Goal: Navigation & Orientation: Find specific page/section

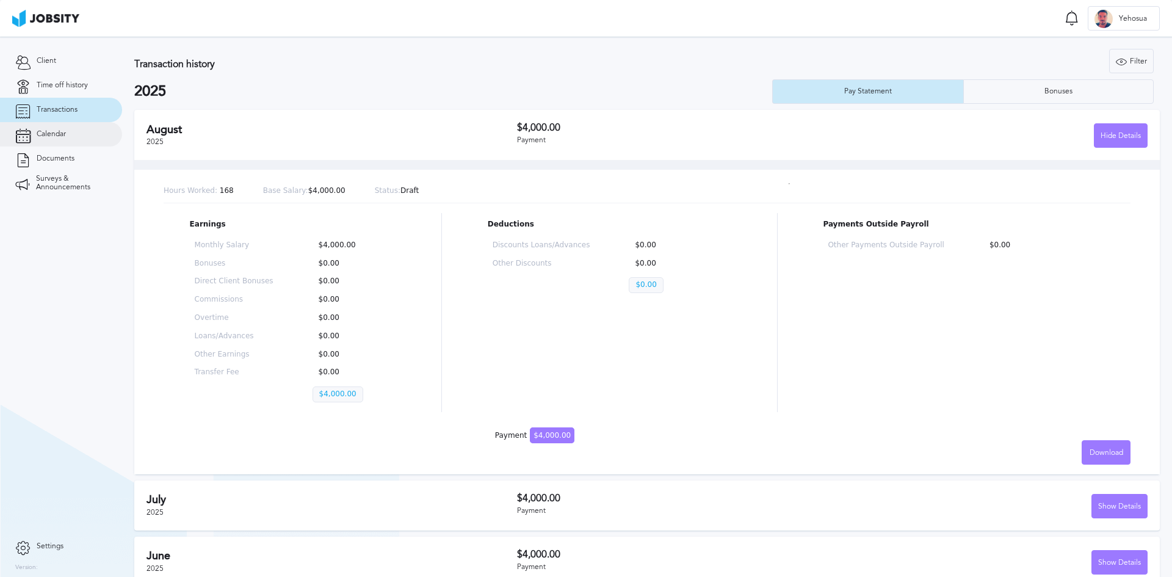
click at [54, 138] on span "Calendar" at bounding box center [51, 134] width 29 height 9
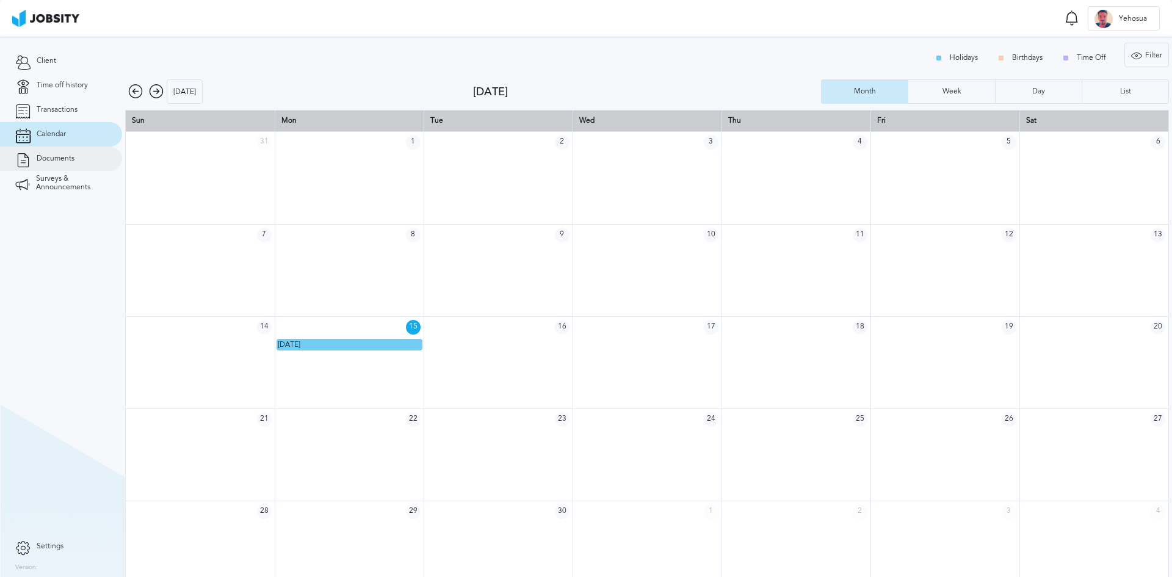
click at [60, 164] on link "Documents" at bounding box center [61, 158] width 122 height 24
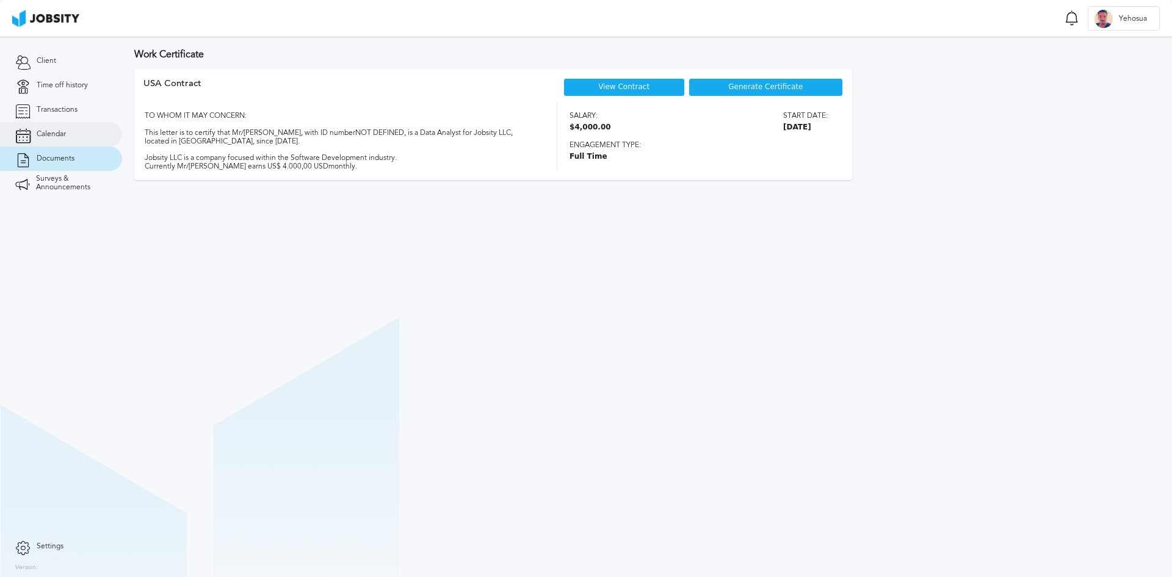
click at [48, 137] on span "Calendar" at bounding box center [51, 134] width 29 height 9
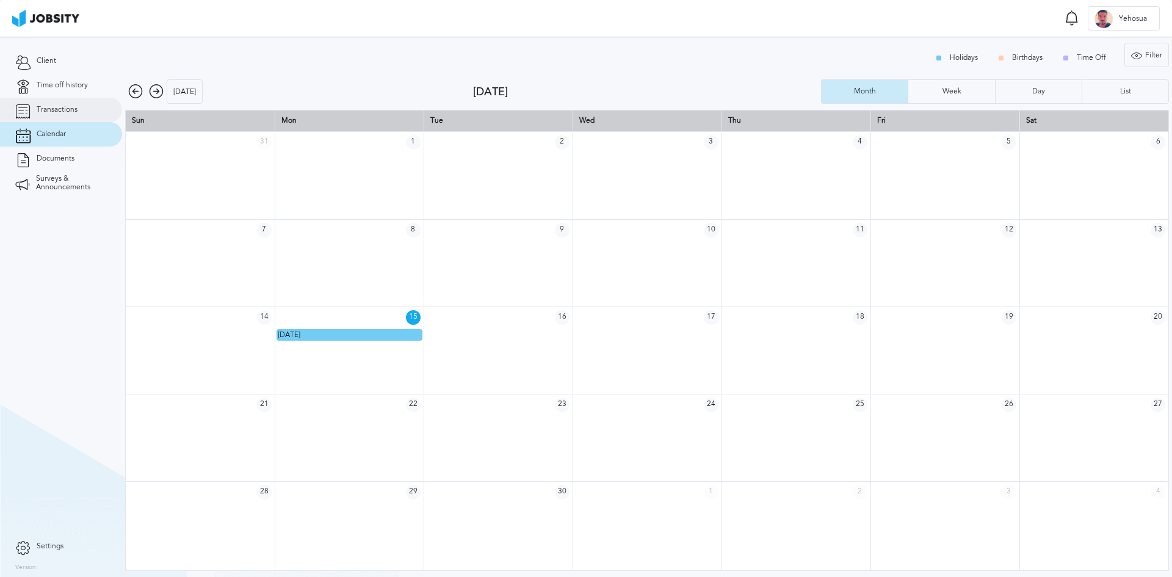
click at [56, 117] on link "Transactions" at bounding box center [61, 110] width 122 height 24
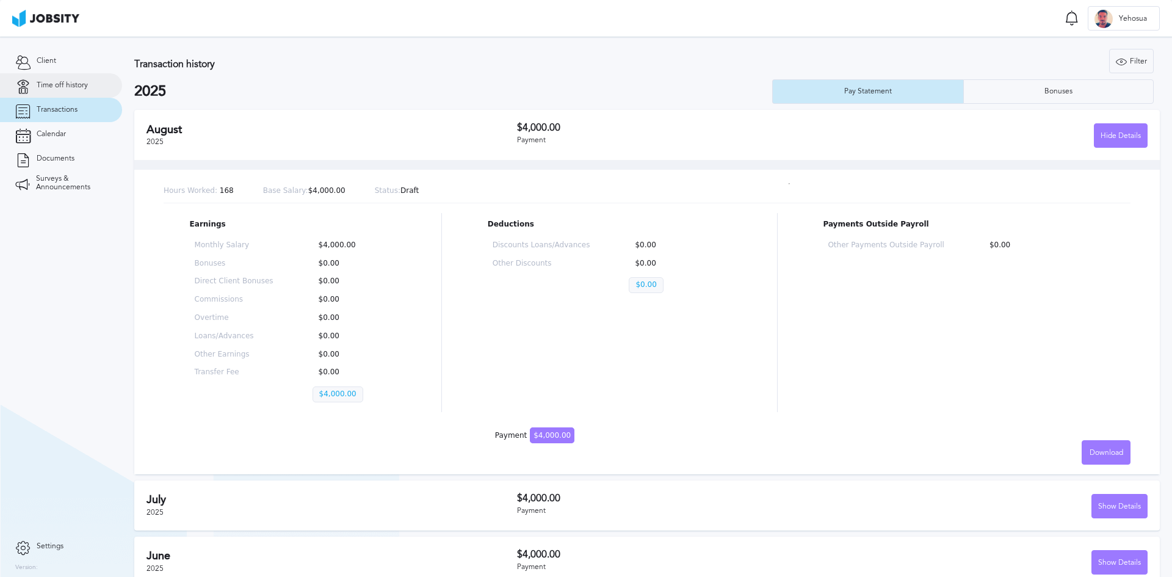
click at [60, 92] on link "Time off history" at bounding box center [61, 85] width 122 height 24
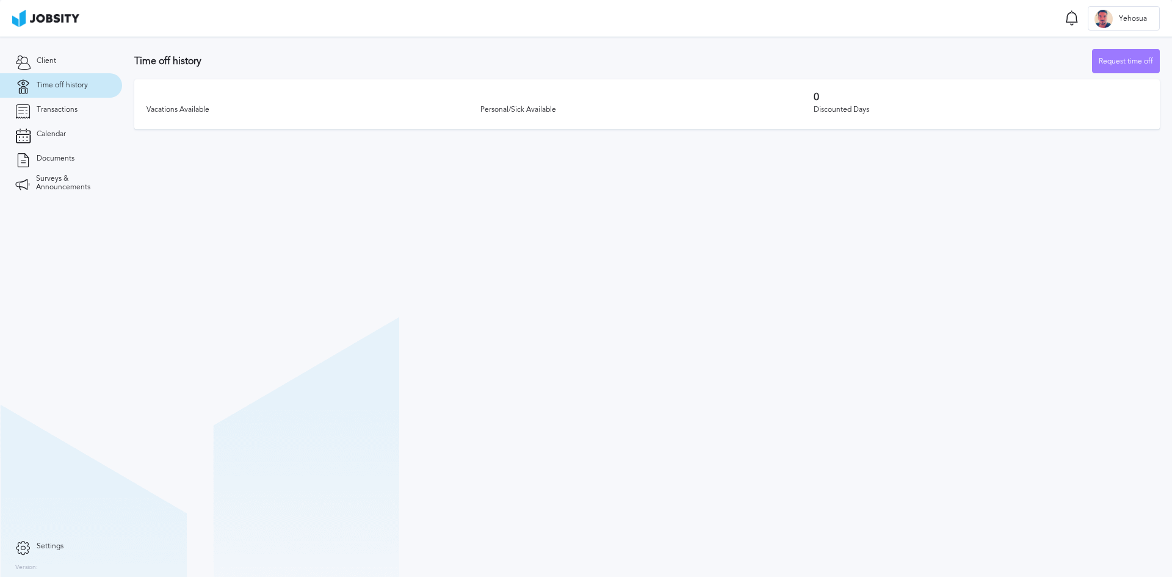
click at [412, 103] on div "Vacations Available" at bounding box center [313, 110] width 334 height 15
click at [26, 56] on icon at bounding box center [22, 61] width 15 height 11
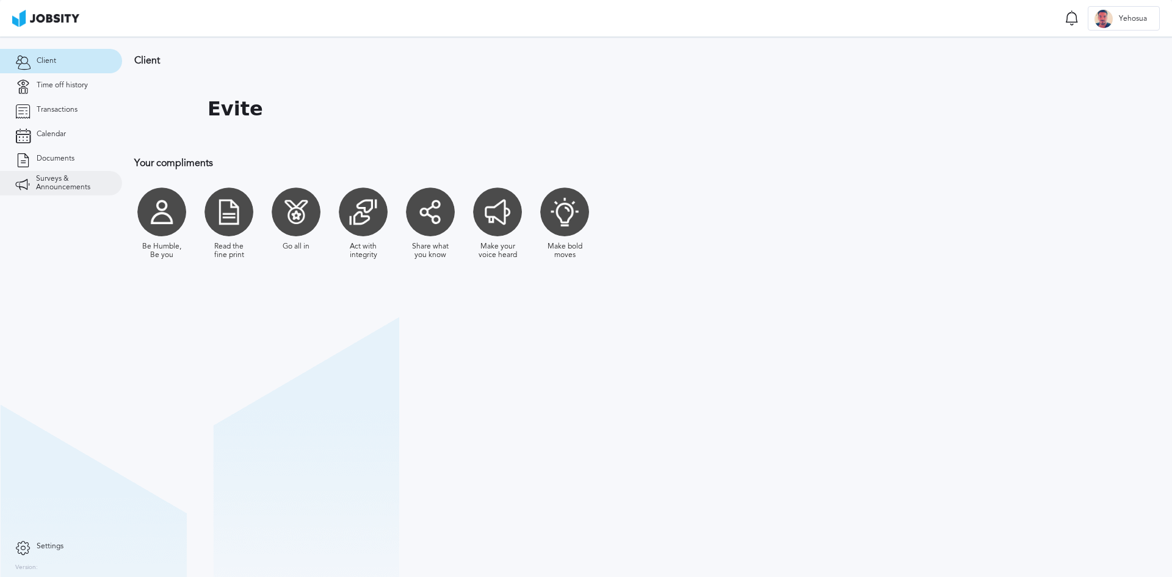
click at [70, 191] on span "Surveys & Announcements" at bounding box center [71, 183] width 71 height 17
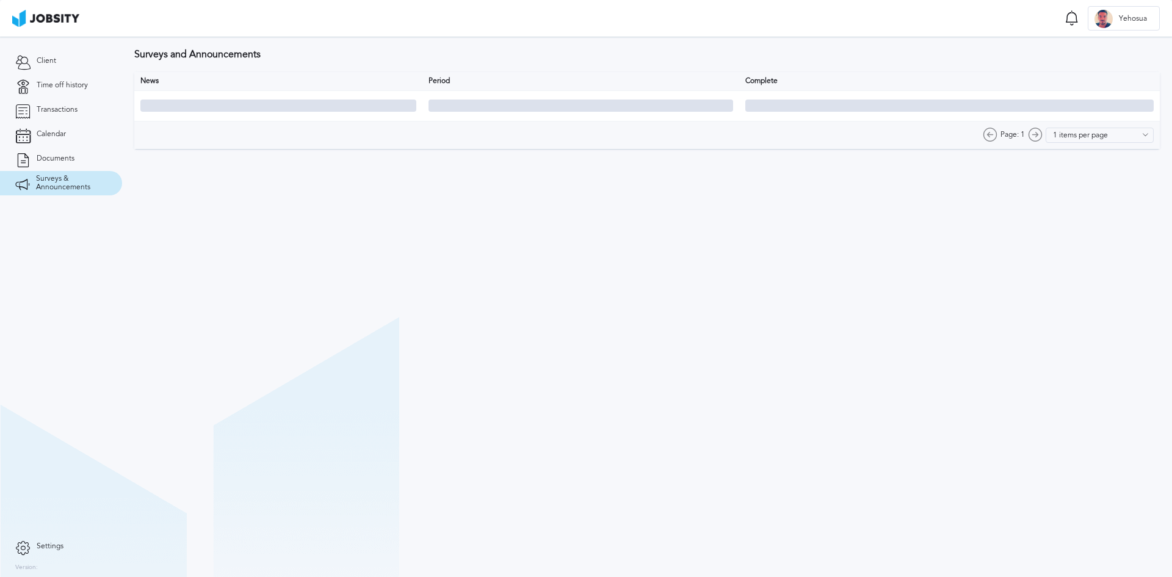
type input "10 items per page"
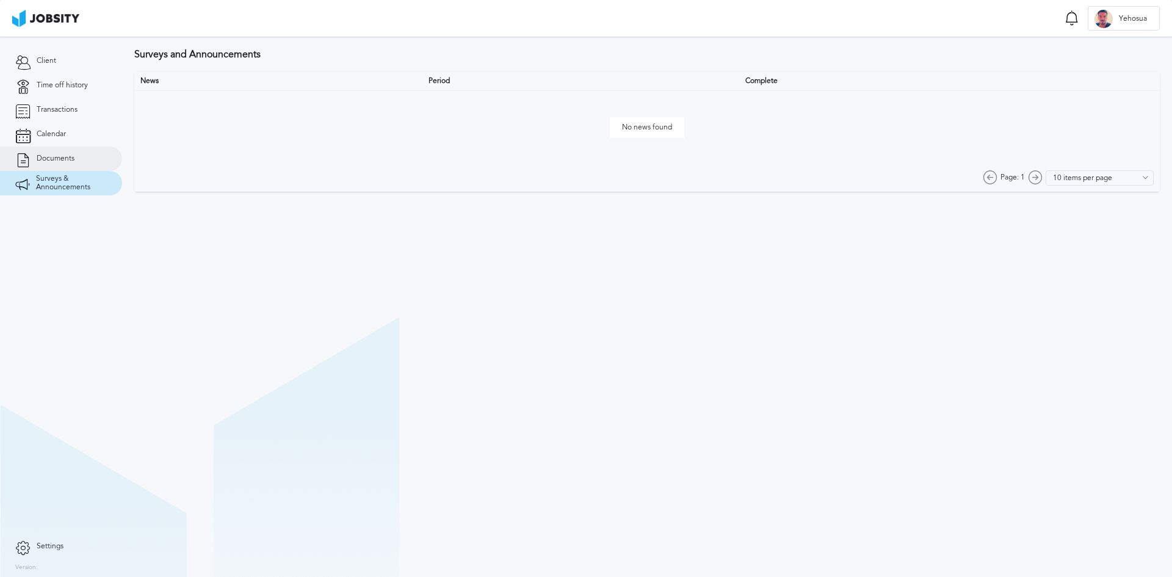
click at [66, 160] on span "Documents" at bounding box center [56, 158] width 38 height 9
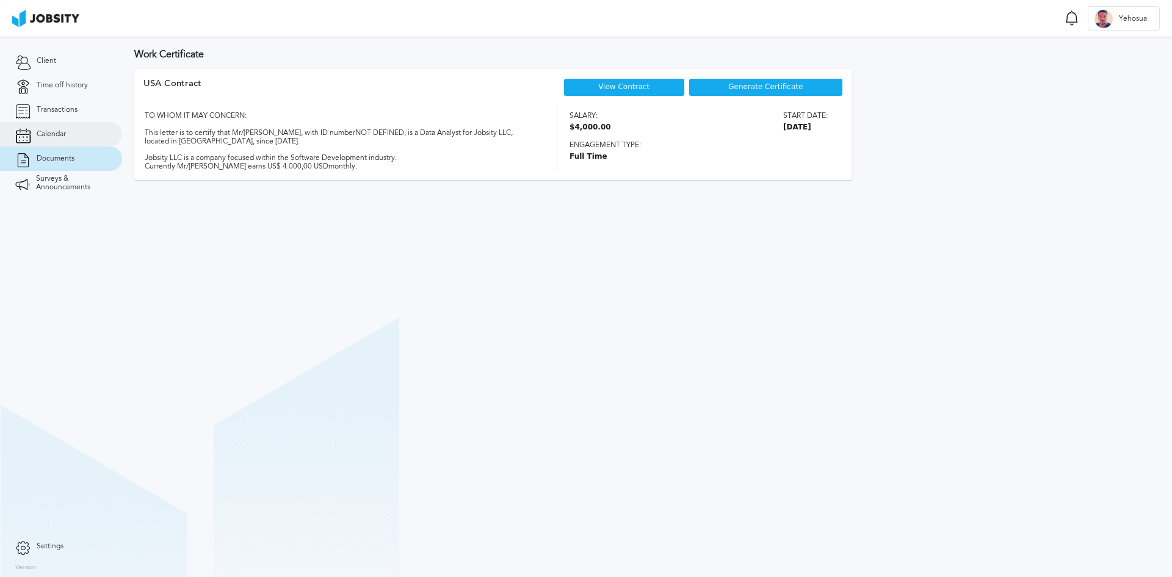
click at [56, 134] on span "Calendar" at bounding box center [51, 134] width 29 height 9
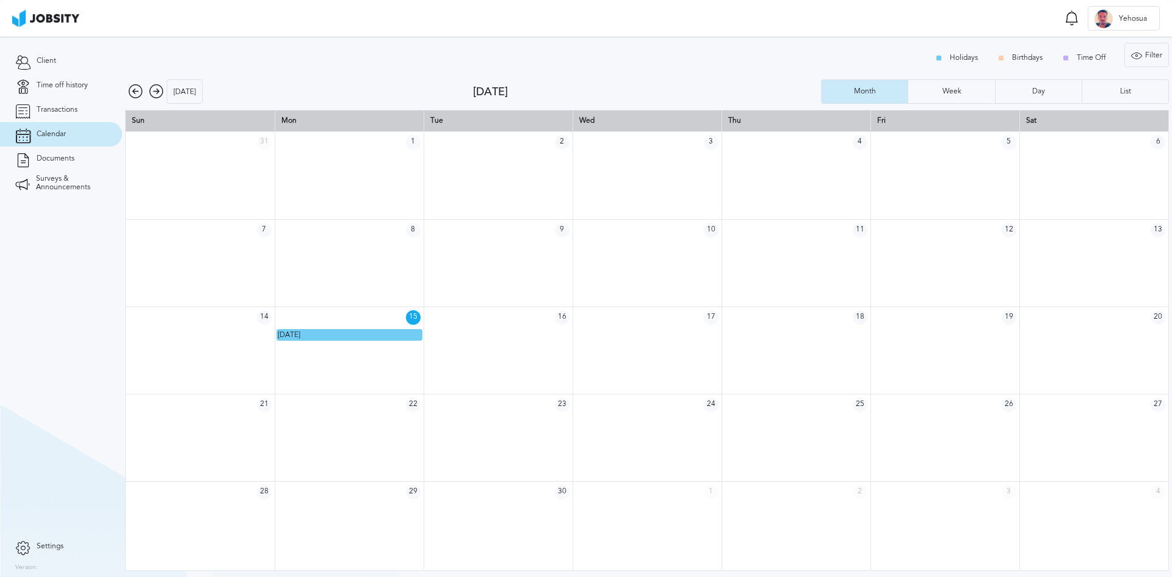
click at [37, 546] on span "Settings" at bounding box center [50, 546] width 27 height 9
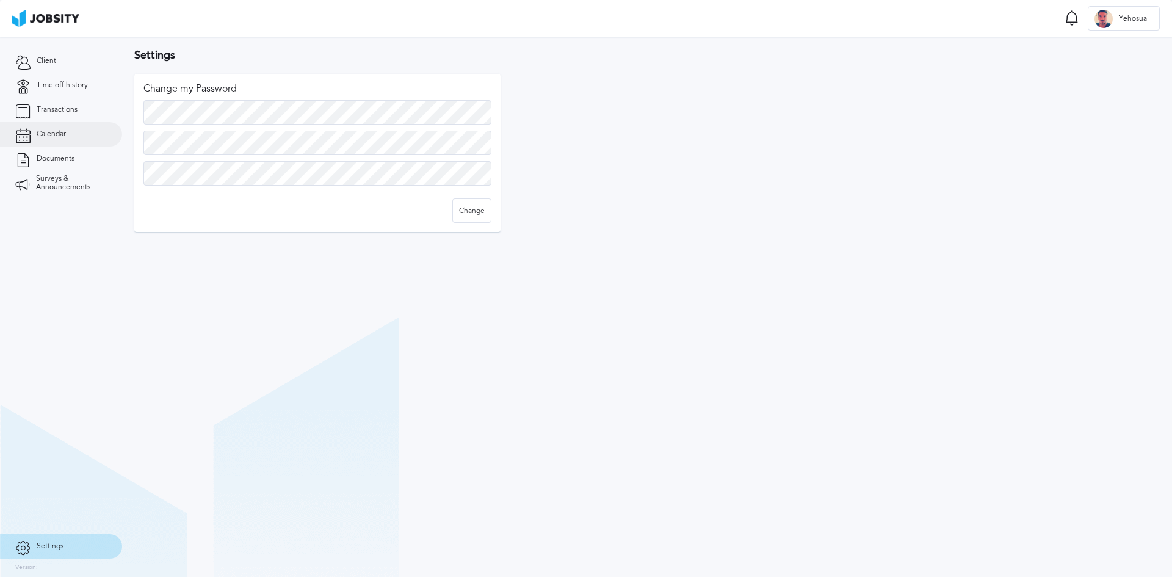
click at [62, 131] on span "Calendar" at bounding box center [51, 134] width 29 height 9
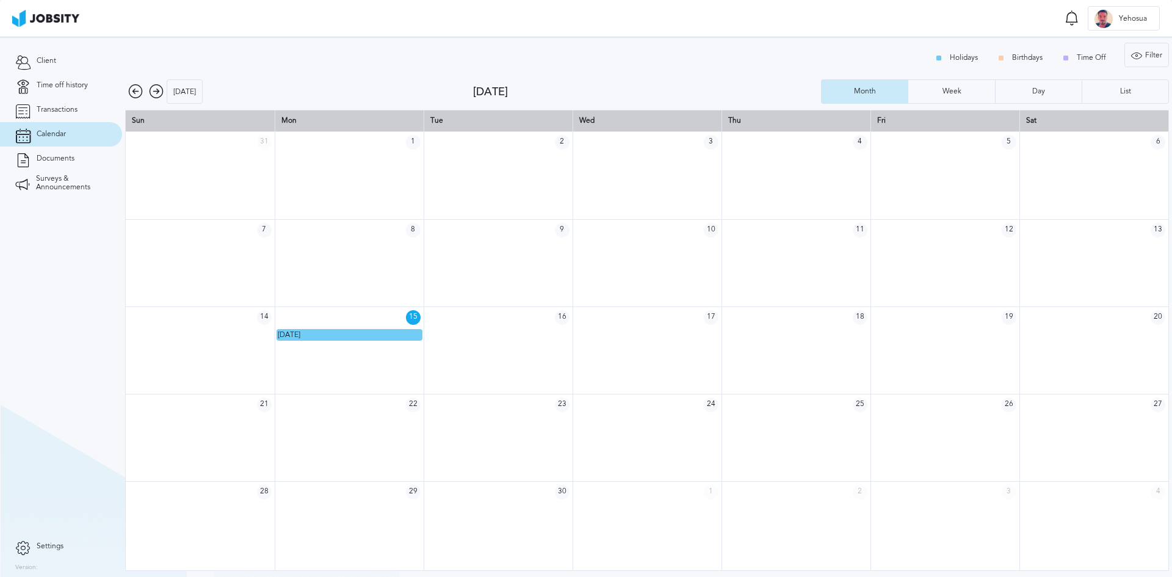
click at [957, 52] on div "Holidays Birthdays Time Off" at bounding box center [1023, 58] width 190 height 24
click at [56, 362] on section "Client Time off history Transactions Calendar Documents Surveys & Announcements" at bounding box center [61, 285] width 122 height 497
